Goal: Task Accomplishment & Management: Complete application form

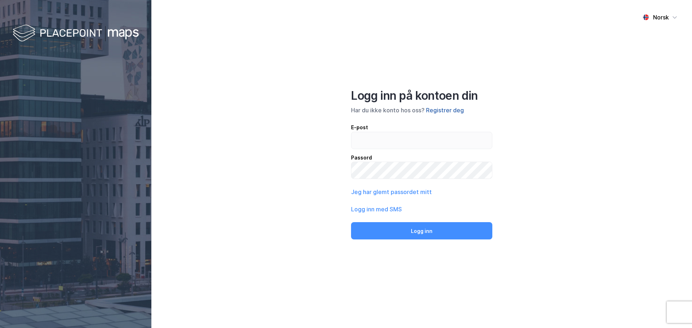
click at [447, 112] on button "Registrer deg" at bounding box center [445, 110] width 38 height 9
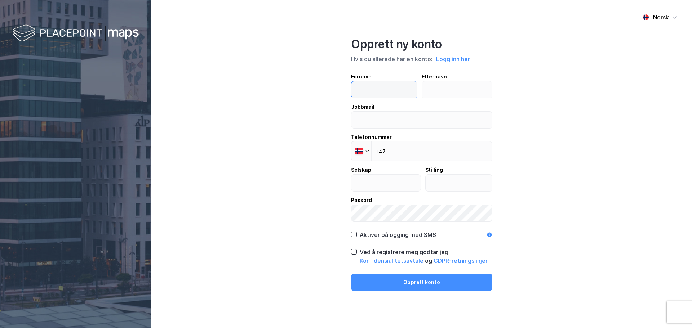
click at [368, 84] on input "text" at bounding box center [384, 89] width 66 height 17
type input "Tommy"
click at [430, 93] on input "text" at bounding box center [457, 89] width 70 height 17
type input "Kristensen"
click at [391, 120] on input "email" at bounding box center [421, 120] width 141 height 17
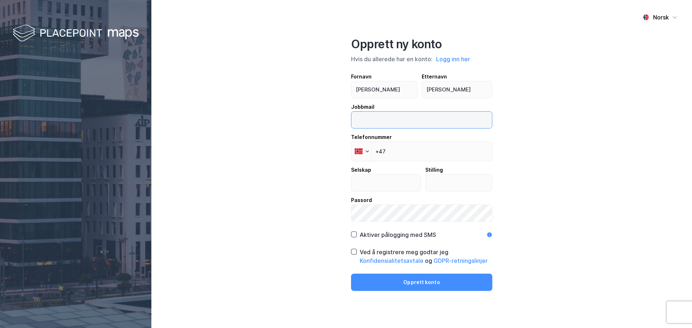
type input "Tommy.kristensen@optimera.no"
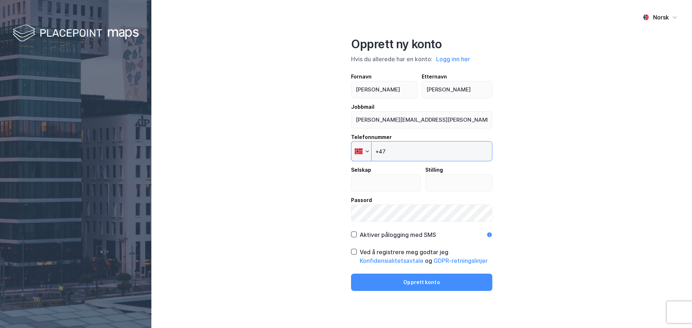
click at [395, 151] on input "+47" at bounding box center [421, 151] width 141 height 20
type input "+47 952 69 897"
click at [379, 182] on input "text" at bounding box center [385, 183] width 69 height 17
type input "Optimera.no"
click at [450, 187] on input "text" at bounding box center [459, 183] width 67 height 17
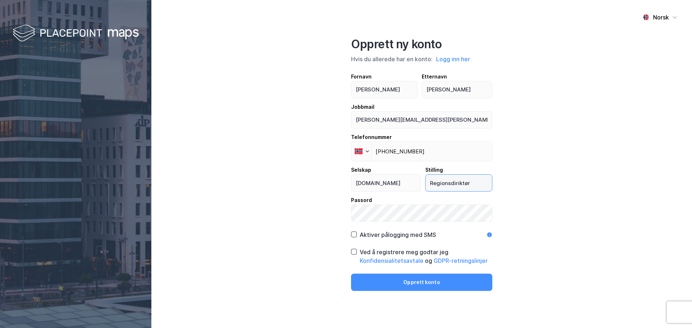
type input "Regionsdiriktør"
click at [354, 234] on div "Aktiver pålogging med SMS" at bounding box center [393, 235] width 85 height 9
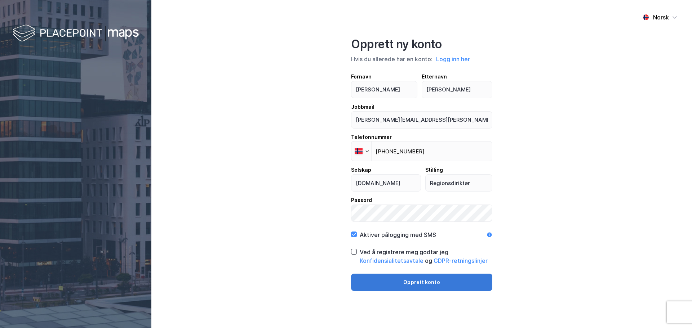
click at [449, 288] on button "Opprett konto" at bounding box center [421, 282] width 141 height 17
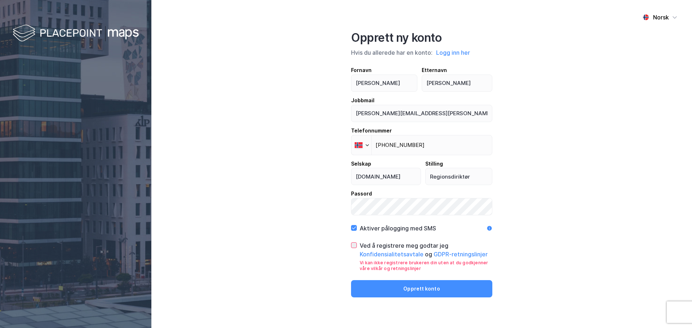
click at [352, 247] on icon at bounding box center [353, 245] width 5 height 5
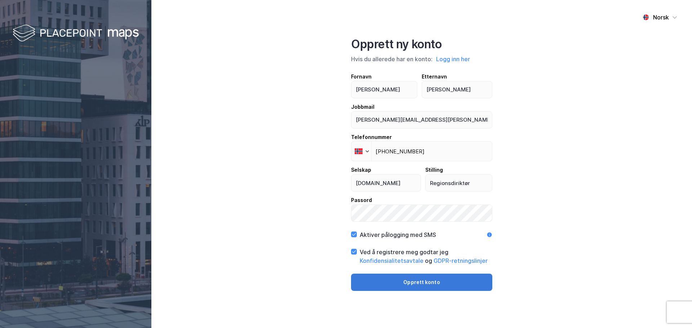
click at [412, 288] on button "Opprett konto" at bounding box center [421, 282] width 141 height 17
click at [447, 284] on button "Opprett konto" at bounding box center [421, 282] width 141 height 17
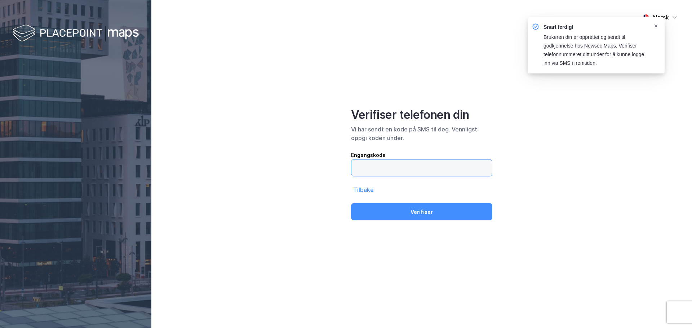
click at [408, 171] on input "text" at bounding box center [421, 168] width 141 height 17
type input "485139"
click at [351, 203] on button "Verifiser" at bounding box center [421, 211] width 141 height 17
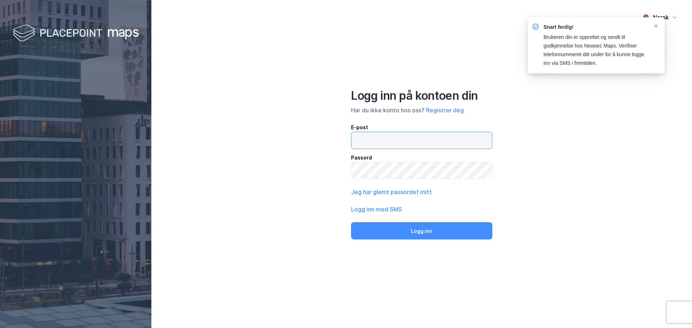
click at [429, 146] on input "email" at bounding box center [421, 140] width 141 height 17
type input "[PERSON_NAME][EMAIL_ADDRESS][PERSON_NAME][DOMAIN_NAME]"
click at [351, 222] on button "Logg inn" at bounding box center [421, 230] width 141 height 17
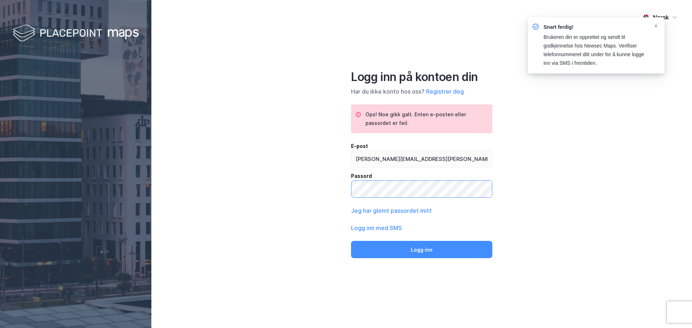
click at [351, 241] on button "Logg inn" at bounding box center [421, 249] width 141 height 17
click at [658, 25] on icon "Notifications Alt+T" at bounding box center [656, 26] width 4 height 4
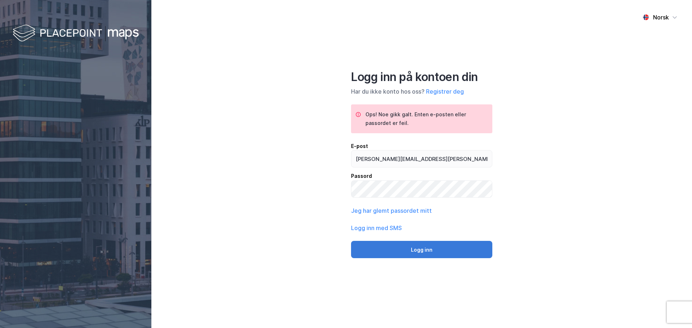
click at [423, 249] on button "Logg inn" at bounding box center [421, 249] width 141 height 17
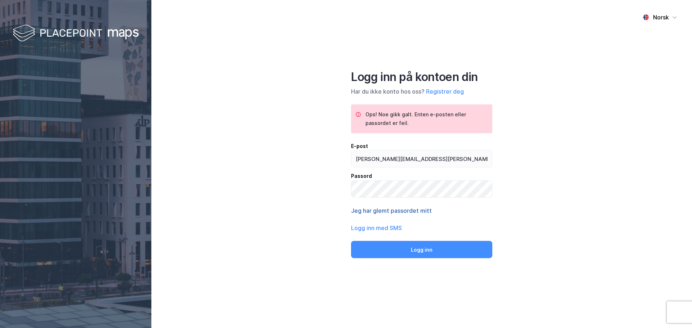
click at [404, 211] on button "Jeg har glemt passordet mitt" at bounding box center [391, 211] width 81 height 9
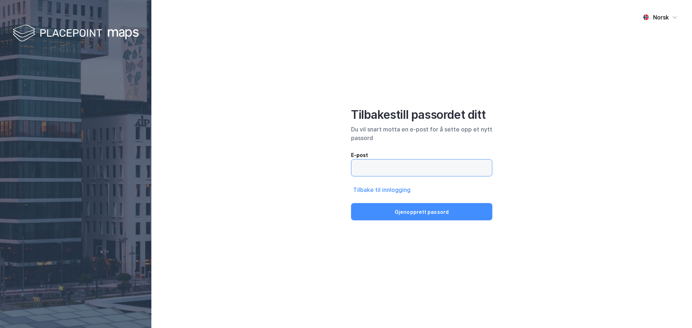
click at [417, 171] on input "email" at bounding box center [421, 168] width 141 height 17
type input "[PERSON_NAME][EMAIL_ADDRESS][PERSON_NAME][DOMAIN_NAME]"
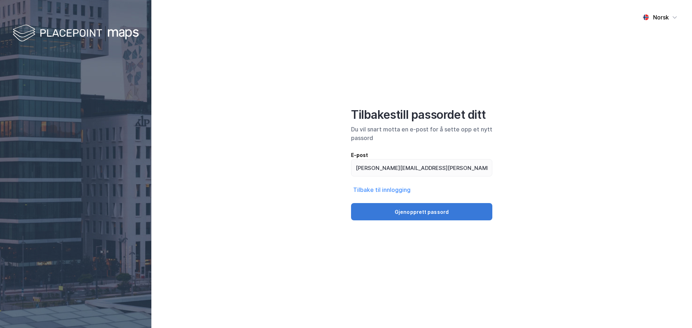
click at [433, 209] on button "Gjenopprett passord" at bounding box center [421, 211] width 141 height 17
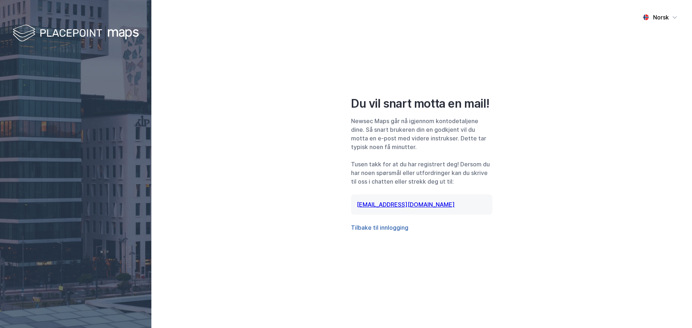
click at [368, 226] on button "Tilbake til innlogging" at bounding box center [379, 227] width 57 height 9
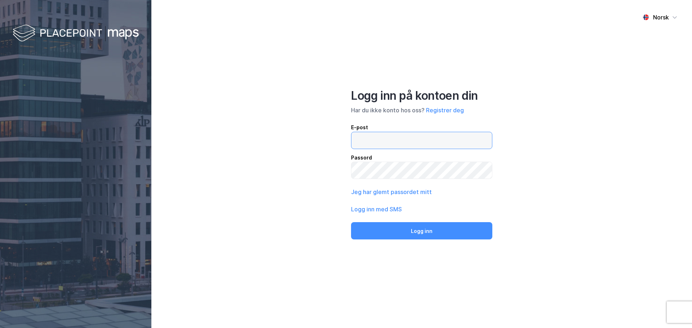
click at [369, 141] on input "email" at bounding box center [421, 140] width 141 height 17
type input "[PERSON_NAME][EMAIL_ADDRESS][DOMAIN_NAME]"
click at [351, 222] on button "Logg inn" at bounding box center [421, 230] width 141 height 17
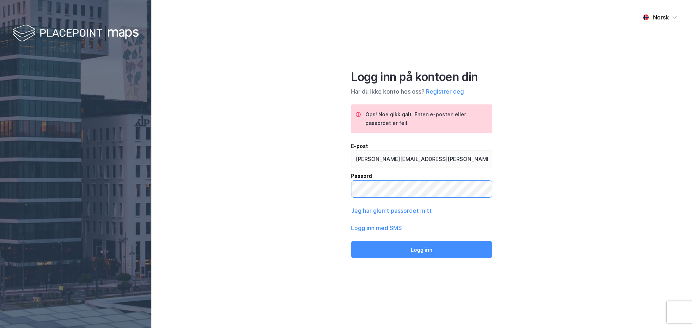
click at [351, 241] on button "Logg inn" at bounding box center [421, 249] width 141 height 17
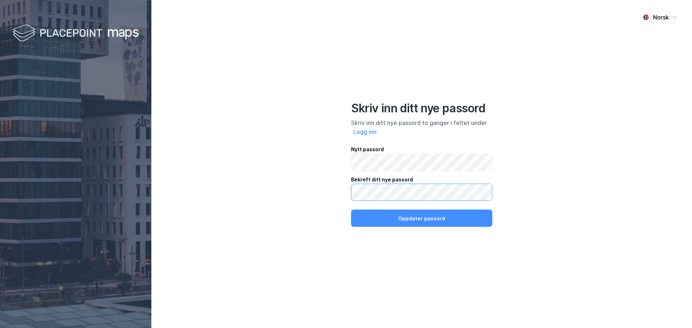
click button "Oppdater passord" at bounding box center [421, 218] width 141 height 17
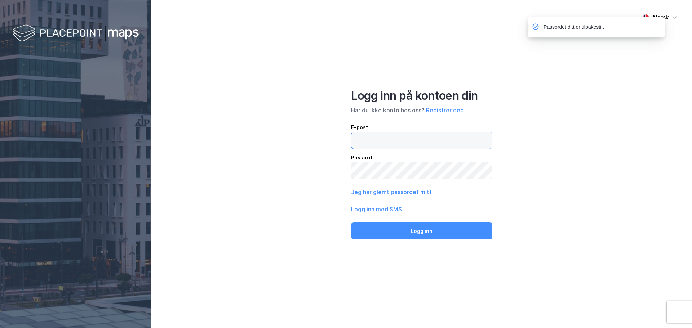
click at [386, 138] on input "email" at bounding box center [421, 140] width 141 height 17
type input "[PERSON_NAME][EMAIL_ADDRESS][DOMAIN_NAME]"
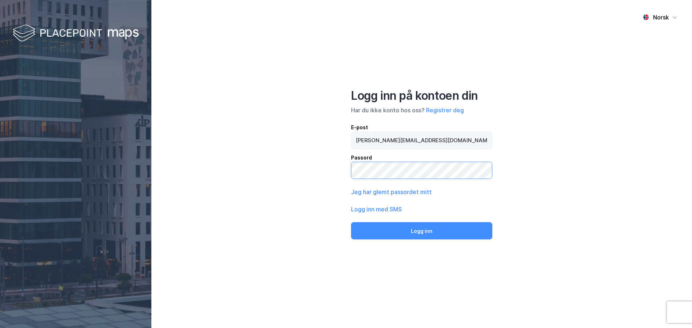
click at [351, 222] on button "Logg inn" at bounding box center [421, 230] width 141 height 17
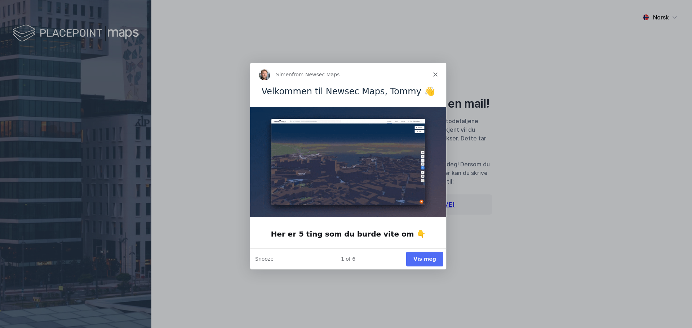
click at [418, 256] on button "Vis meg" at bounding box center [424, 258] width 37 height 15
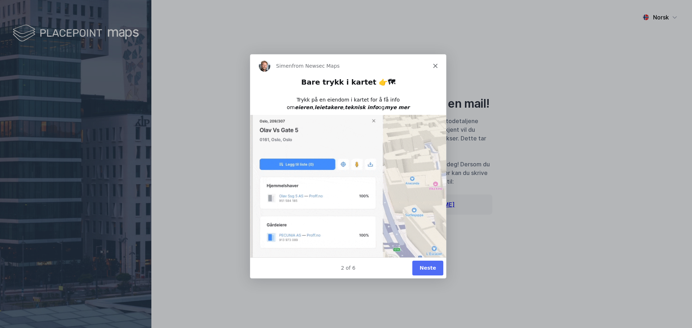
click at [422, 267] on button "Neste" at bounding box center [427, 267] width 31 height 15
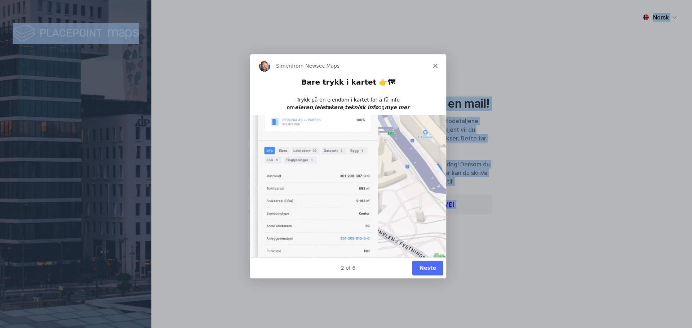
click at [423, 268] on div "Norsk Du vil snart motta en mail! Newsec Maps går nå igjennom kontodetaljene di…" at bounding box center [421, 164] width 541 height 328
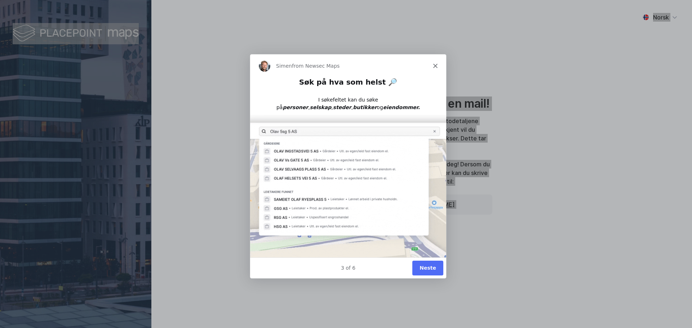
click at [422, 267] on button "Neste" at bounding box center [427, 267] width 31 height 15
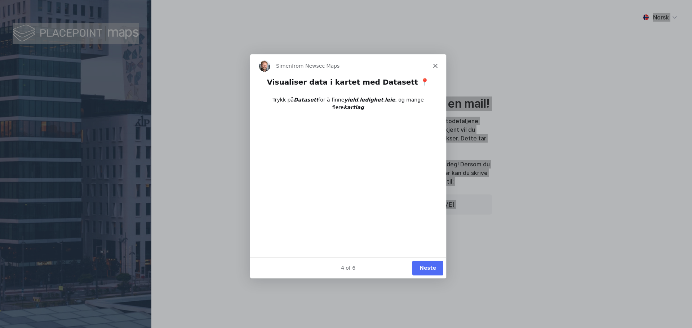
click at [422, 267] on button "Neste" at bounding box center [427, 267] width 31 height 15
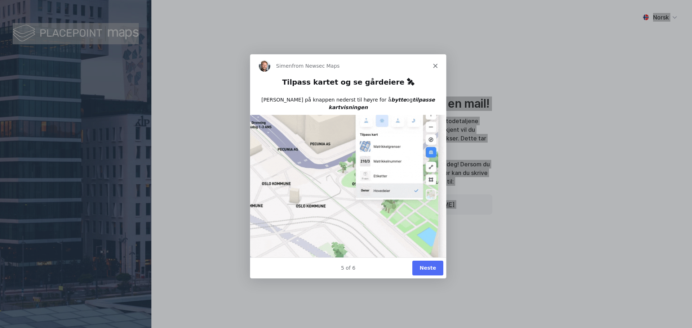
click at [422, 267] on button "Neste" at bounding box center [427, 267] width 31 height 15
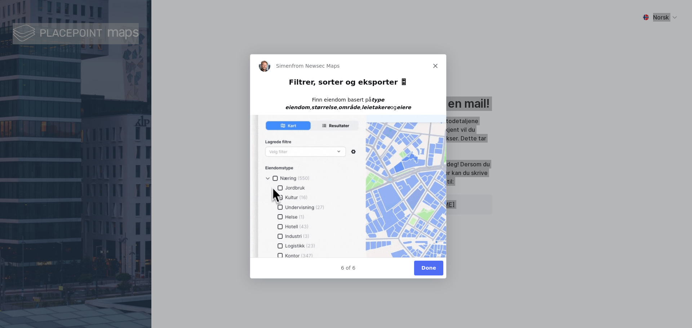
click at [422, 267] on button "Done" at bounding box center [428, 267] width 29 height 15
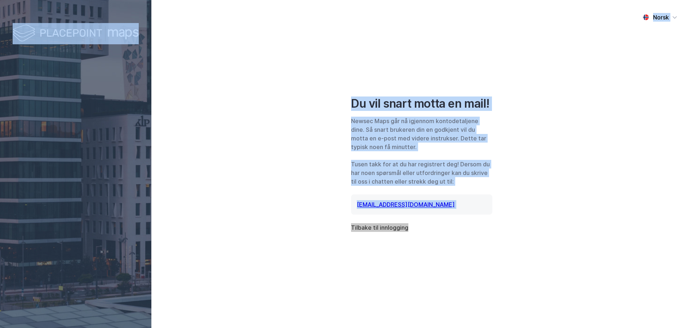
click at [373, 229] on button "Tilbake til innlogging" at bounding box center [379, 227] width 57 height 9
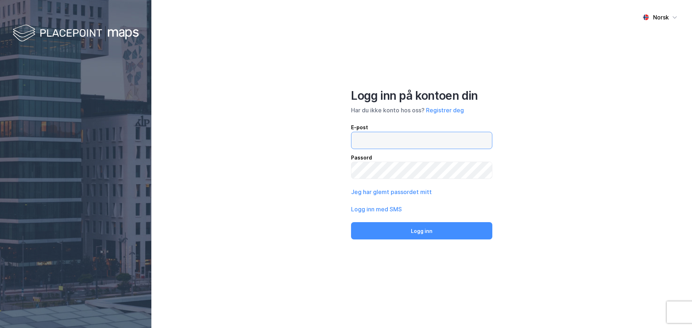
click at [365, 136] on input "email" at bounding box center [421, 140] width 141 height 17
type input "[PERSON_NAME][EMAIL_ADDRESS][PERSON_NAME][DOMAIN_NAME]"
click at [351, 222] on button "Logg inn" at bounding box center [421, 230] width 141 height 17
